Goal: Task Accomplishment & Management: Manage account settings

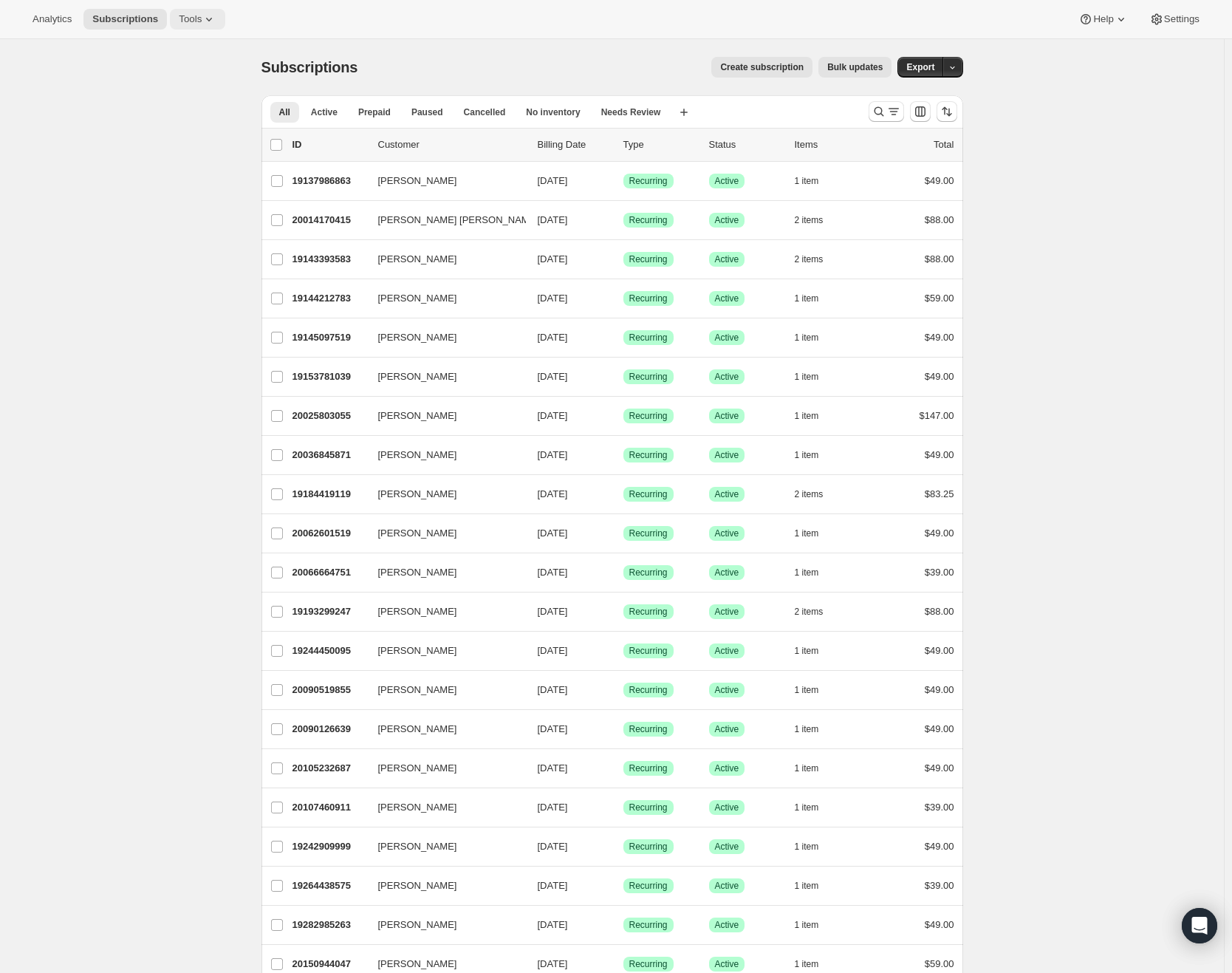
click at [211, 13] on icon at bounding box center [209, 19] width 15 height 15
click at [184, 58] on button "Subscription Plans" at bounding box center [198, 50] width 158 height 24
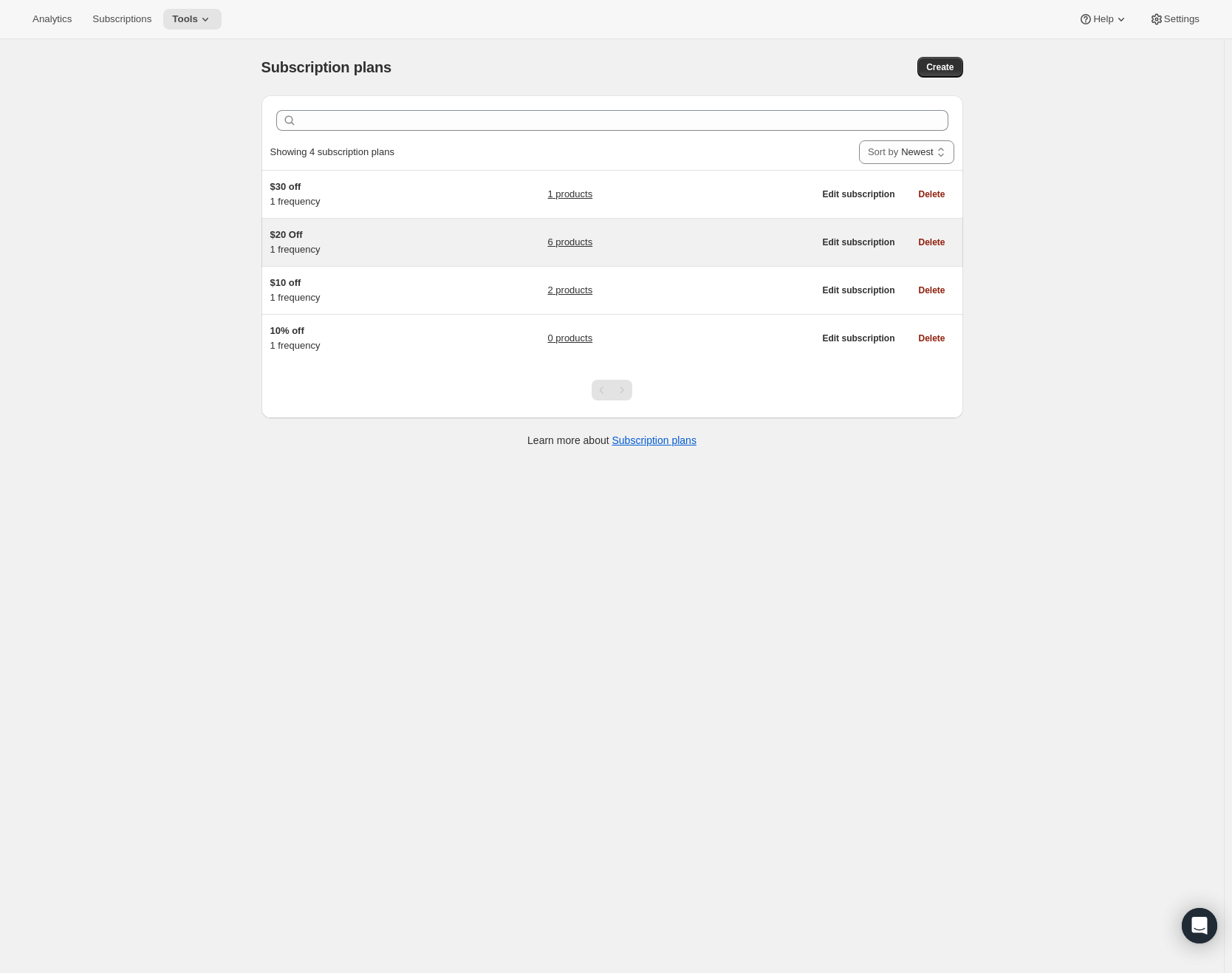
click at [303, 239] on span "$20 Off" at bounding box center [287, 234] width 33 height 11
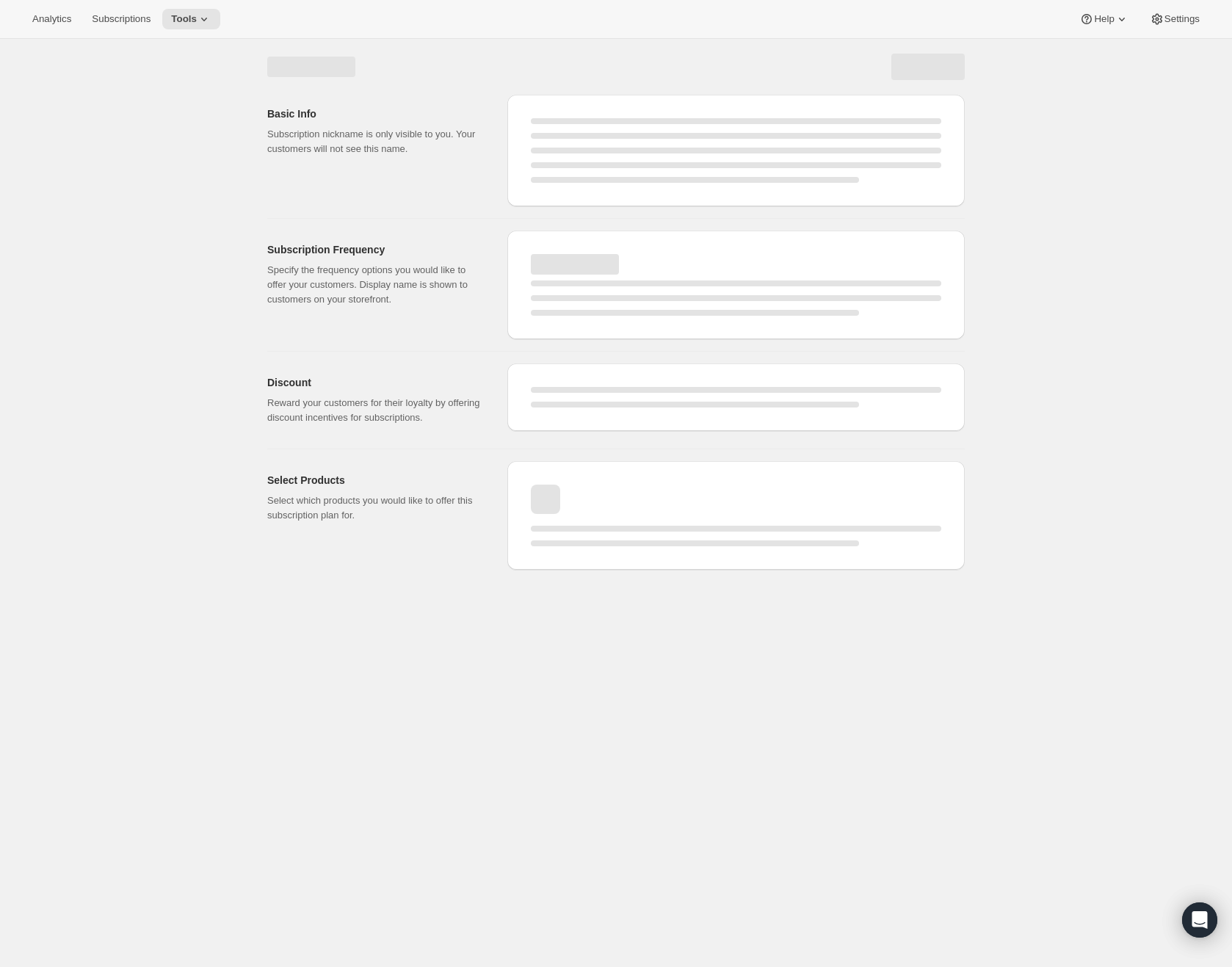
select select "WEEK"
select select "MONTH"
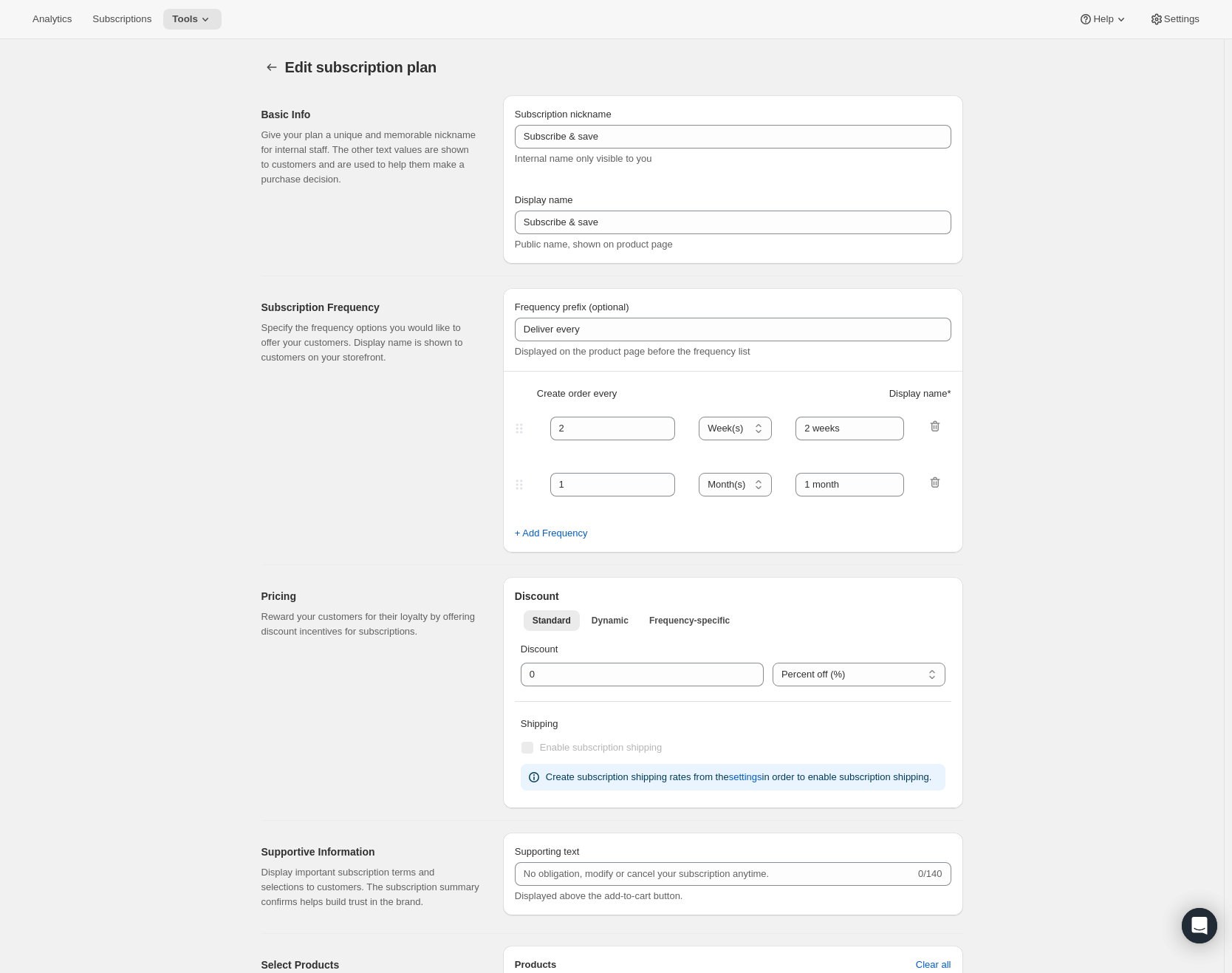
type input "$20 Off"
type input "Monthly Subscription"
type input "1"
select select "MONTH"
type input "1 month"
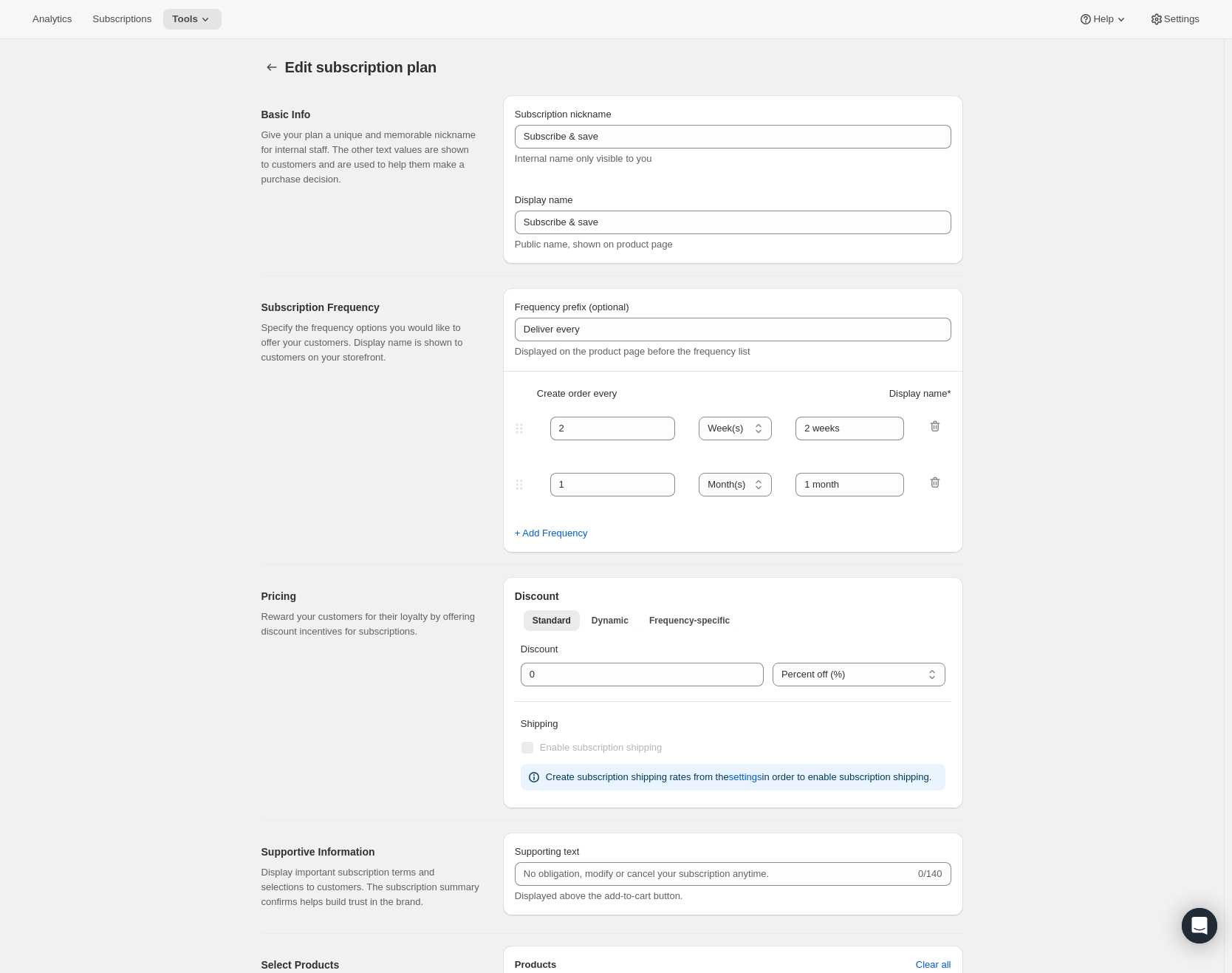
type input "20.0"
select select "FIXED_AMOUNT"
type input "Save <strong>$20</strong>"
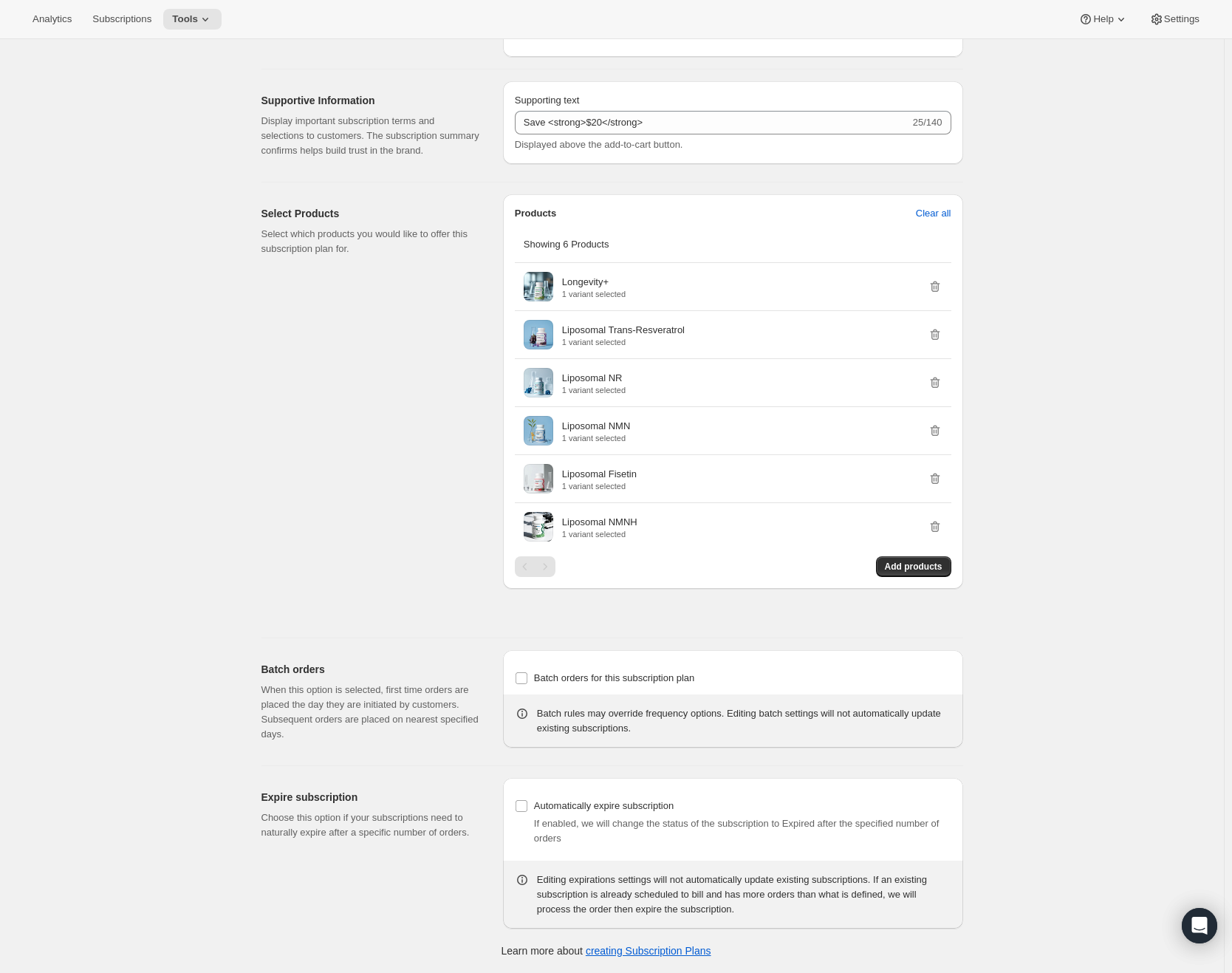
scroll to position [710, 0]
